Goal: Task Accomplishment & Management: Complete application form

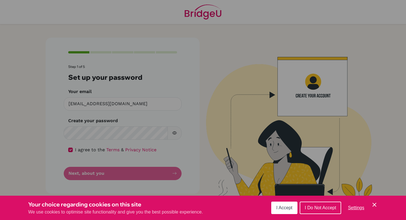
click at [280, 208] on span "I Accept" at bounding box center [285, 207] width 16 height 5
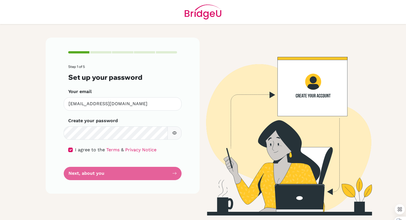
click at [131, 172] on form "Step 1 of 5 Set up your password Your email diab200075@diabstudents.com Invalid…" at bounding box center [122, 122] width 109 height 115
click at [172, 134] on icon "button" at bounding box center [174, 132] width 5 height 5
click at [135, 174] on form "Step 1 of 5 Set up your password Your email diab200075@diabstudents.com Invalid…" at bounding box center [122, 122] width 109 height 115
click at [114, 172] on form "Step 1 of 5 Set up your password Your email diab200075@diabstudents.com Invalid…" at bounding box center [122, 122] width 109 height 115
click at [113, 172] on form "Step 1 of 5 Set up your password Your email diab200075@diabstudents.com Invalid…" at bounding box center [122, 122] width 109 height 115
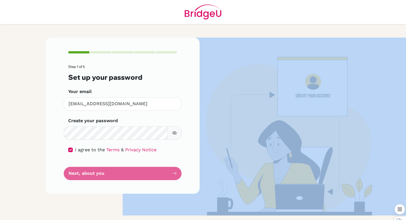
click at [113, 172] on form "Step 1 of 5 Set up your password Your email diab200075@diabstudents.com Invalid…" at bounding box center [122, 122] width 109 height 115
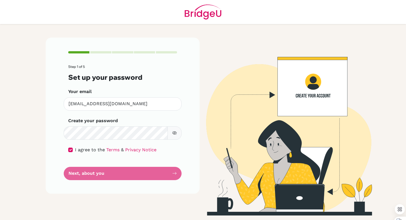
click at [113, 172] on form "Step 1 of 5 Set up your password Your email diab200075@diabstudents.com Invalid…" at bounding box center [122, 122] width 109 height 115
click at [126, 174] on form "Step 1 of 5 Set up your password Your email diab200075@diabstudents.com Invalid…" at bounding box center [122, 122] width 109 height 115
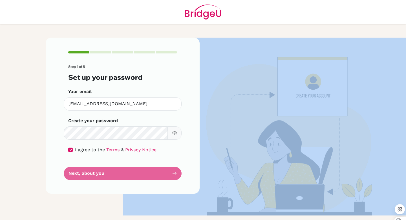
click at [126, 174] on form "Step 1 of 5 Set up your password Your email diab200075@diabstudents.com Invalid…" at bounding box center [122, 122] width 109 height 115
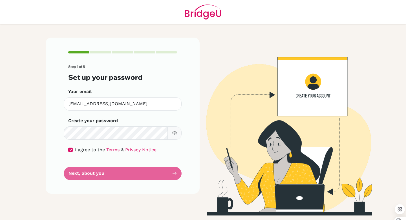
click at [167, 174] on form "Step 1 of 5 Set up your password Your email diab200075@diabstudents.com Invalid…" at bounding box center [122, 122] width 109 height 115
click at [172, 132] on icon "button" at bounding box center [174, 132] width 5 height 5
click at [73, 148] on input "checkbox" at bounding box center [70, 149] width 5 height 5
checkbox input "true"
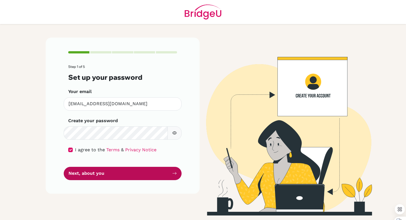
click at [112, 176] on button "Next, about you" at bounding box center [123, 172] width 118 height 13
